Goal: Navigation & Orientation: Go to known website

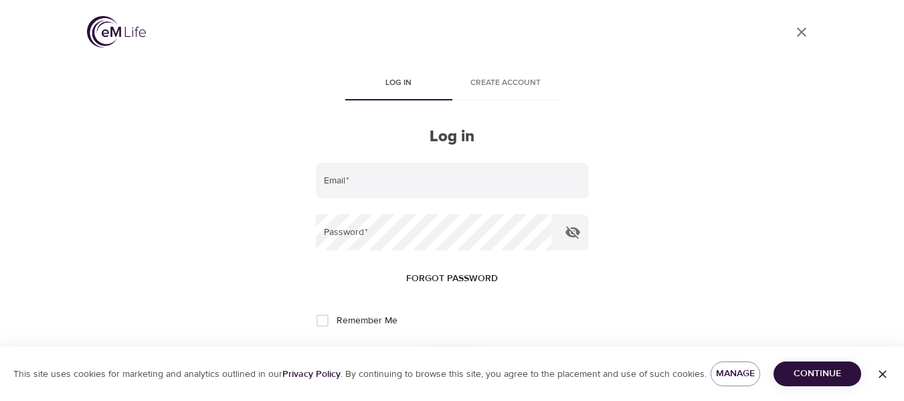
scroll to position [50, 0]
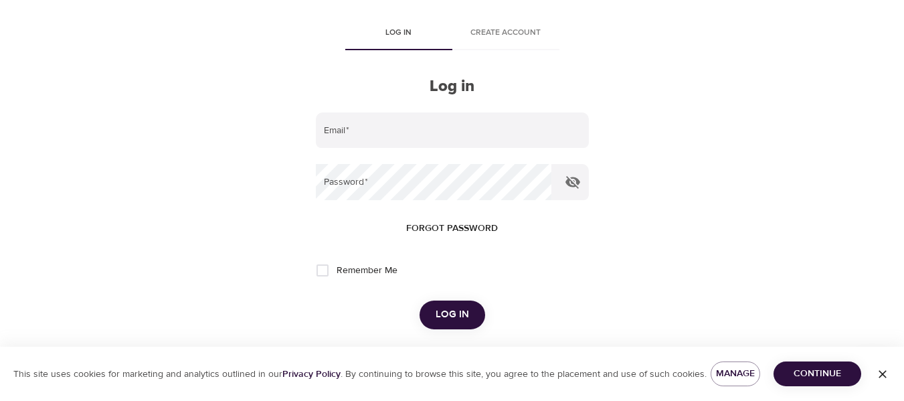
drag, startPoint x: 536, startPoint y: 386, endPoint x: 634, endPoint y: 274, distance: 148.4
click at [533, 386] on div "This site uses cookies for marketing and analytics outlined in our Privacy Poli…" at bounding box center [452, 374] width 904 height 54
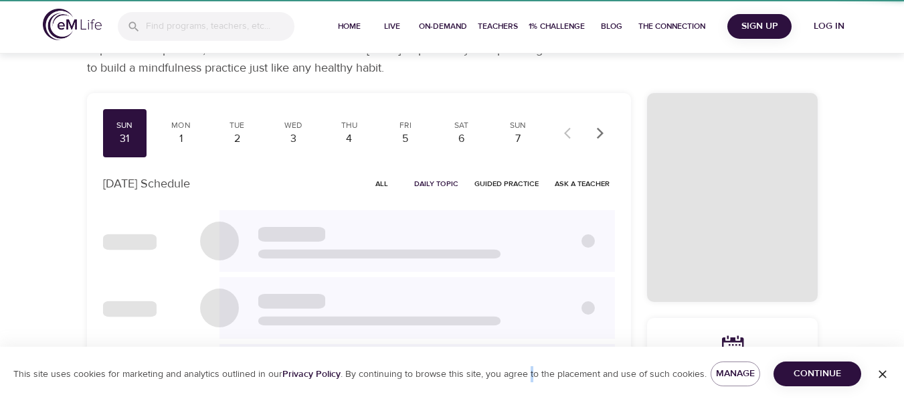
scroll to position [201, 0]
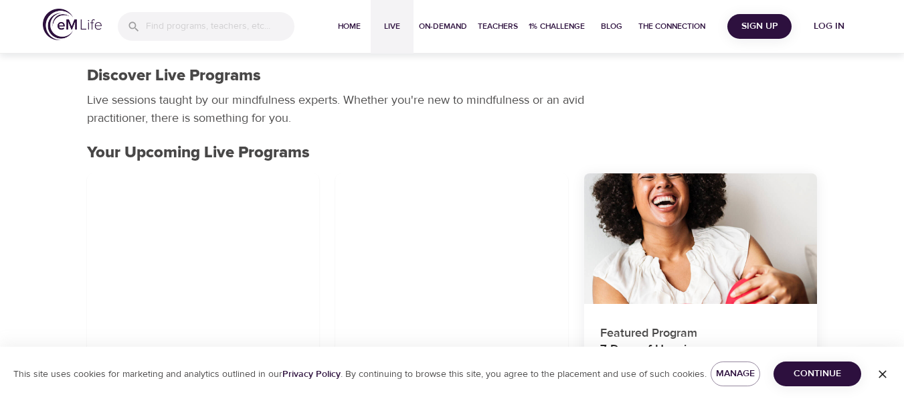
scroll to position [134, 0]
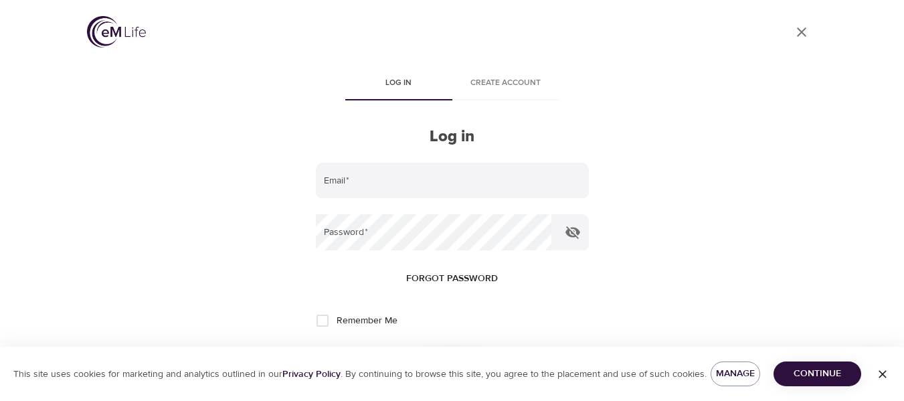
click at [204, 111] on div "User Profile Log in Create account Log in Email   * Password   * Forgot passwor…" at bounding box center [452, 200] width 763 height 401
